Goal: Information Seeking & Learning: Learn about a topic

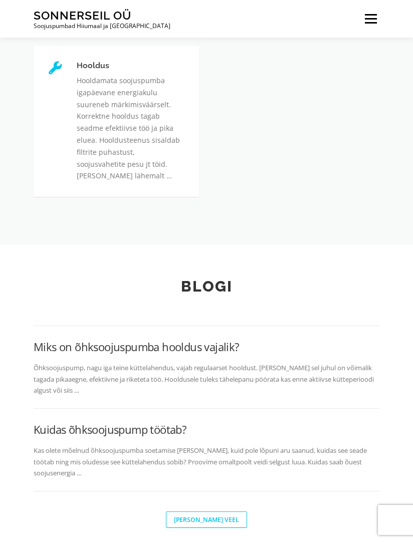
scroll to position [422, 0]
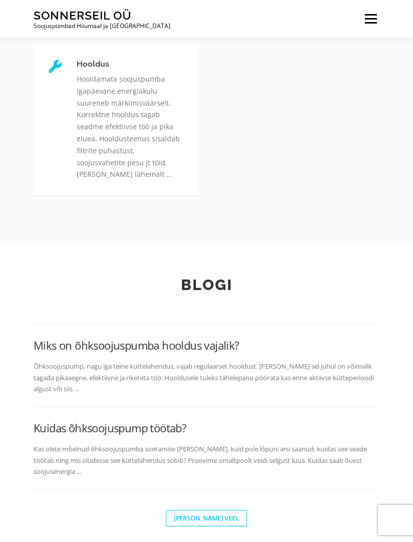
click at [77, 60] on link "Hooldus" at bounding box center [77, 60] width 0 height 0
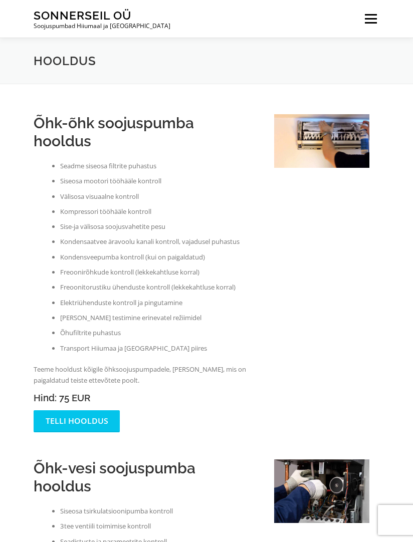
scroll to position [2, 0]
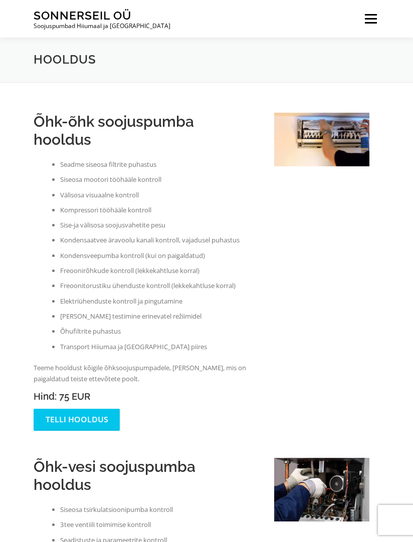
click at [374, 19] on span at bounding box center [371, 19] width 12 height 2
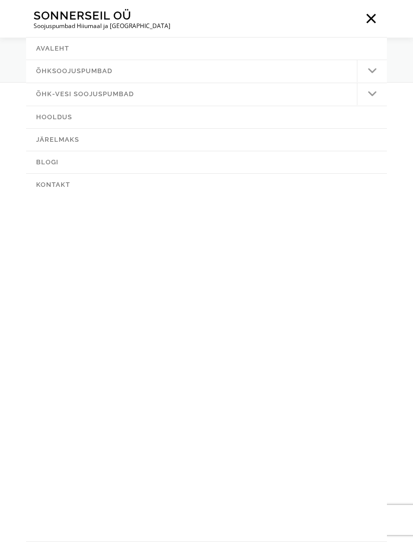
click at [373, 18] on span at bounding box center [371, 19] width 12 height 2
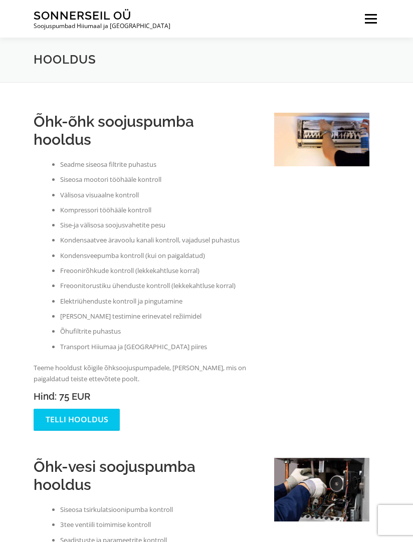
click at [371, 20] on span at bounding box center [371, 19] width 12 height 2
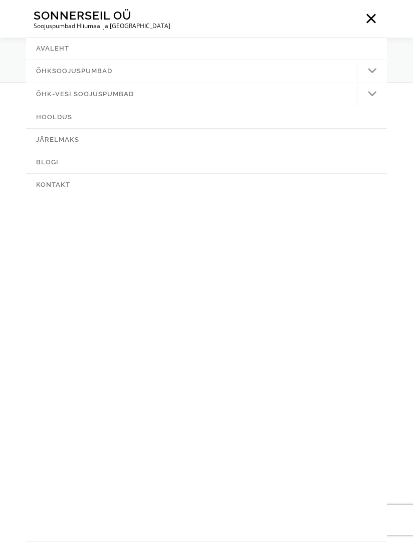
click at [311, 69] on link "Õhksoojuspumbad" at bounding box center [206, 71] width 361 height 22
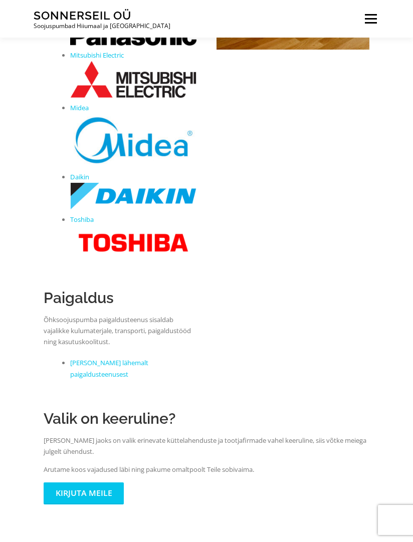
scroll to position [238, 0]
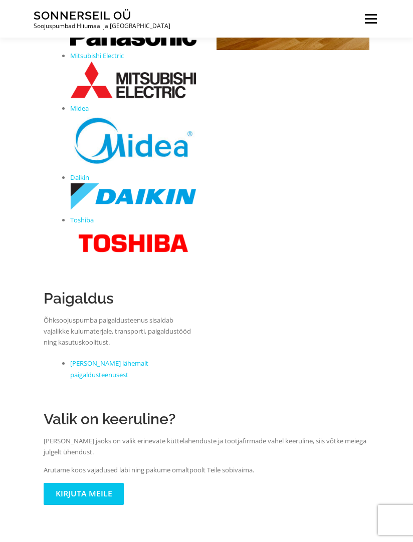
click at [148, 359] on link "[PERSON_NAME] lähemalt paigaldusteenusest" at bounding box center [109, 369] width 78 height 20
